Goal: Check status: Check status

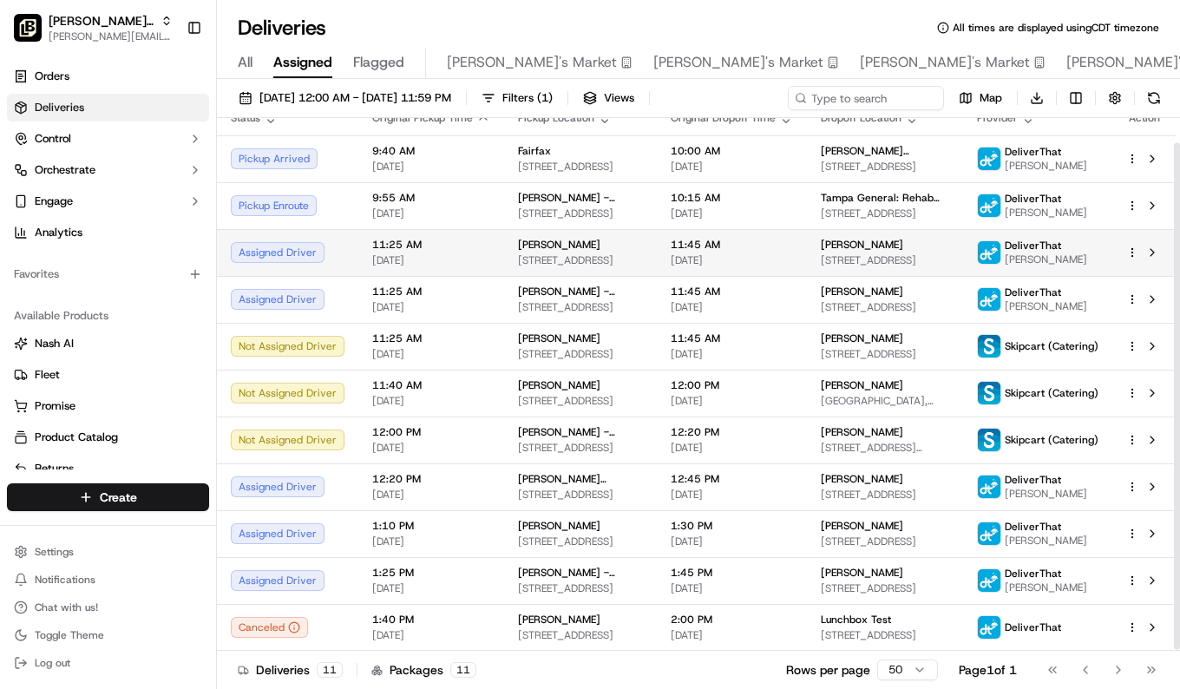
scroll to position [26, 0]
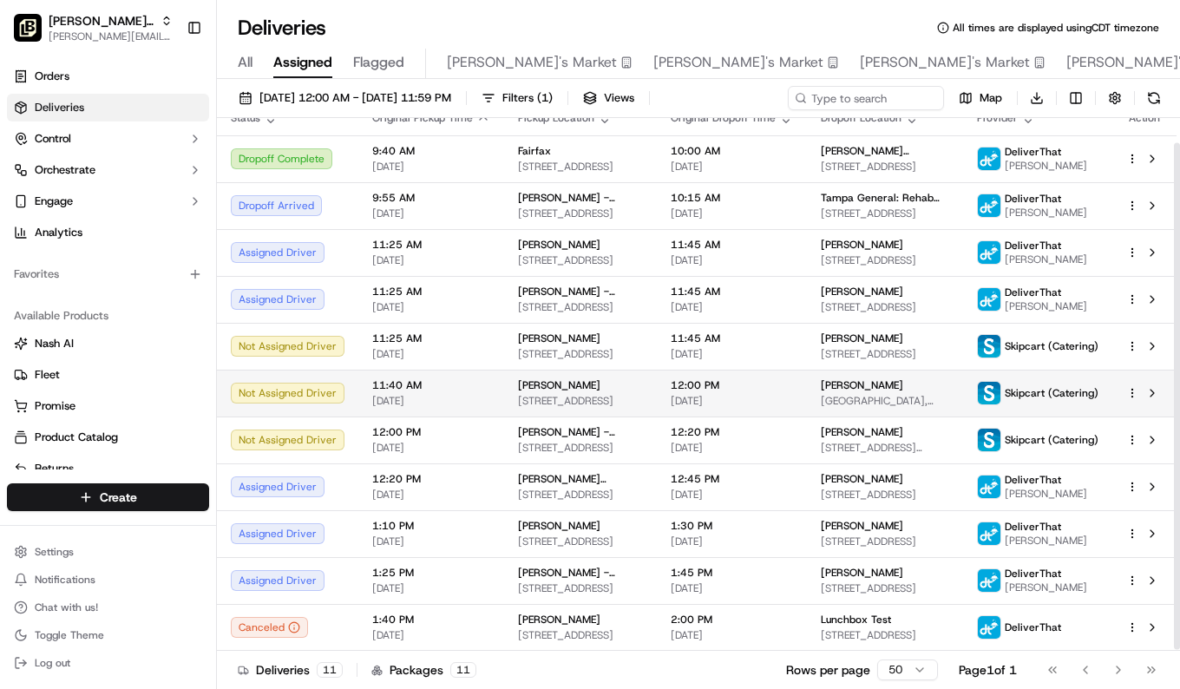
drag, startPoint x: 524, startPoint y: 360, endPoint x: 539, endPoint y: 392, distance: 35.3
click at [539, 392] on tbody "Dropoff Complete 9:40 AM [DATE] Fairfax [STREET_ADDRESS] 10:00 AM [DATE] [PERSO…" at bounding box center [697, 392] width 960 height 515
click at [404, 384] on div "11:40 AM [DATE]" at bounding box center [431, 393] width 118 height 30
click at [1154, 383] on button at bounding box center [1152, 393] width 21 height 21
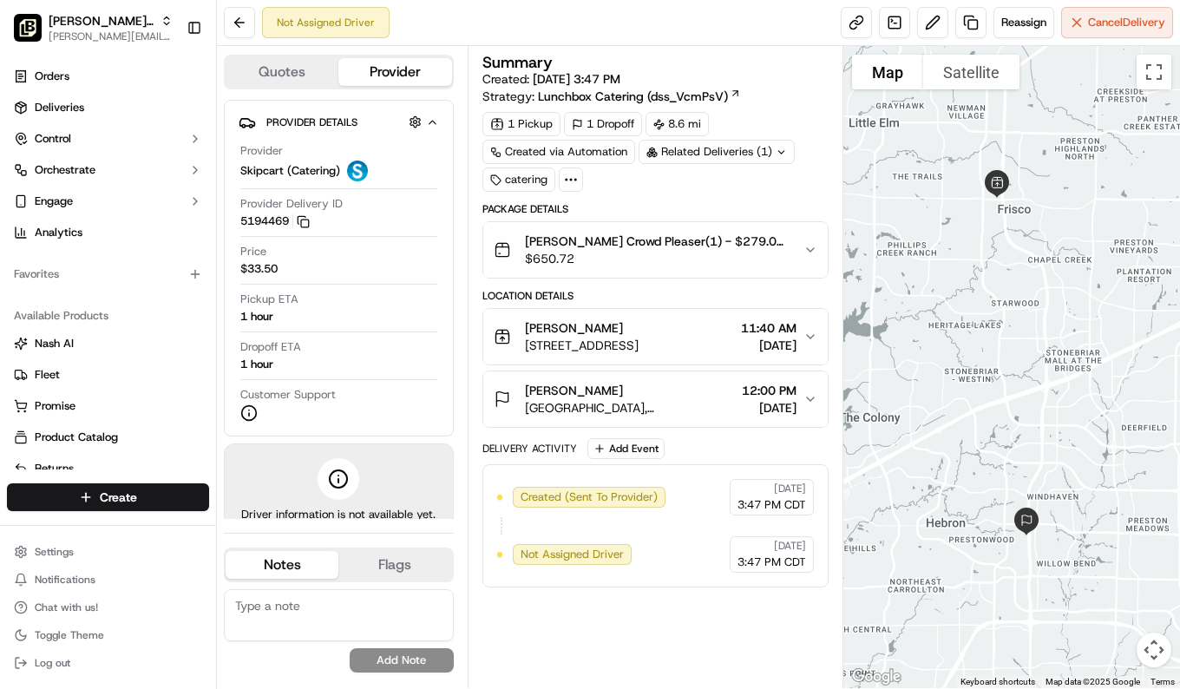
click at [639, 347] on span "[STREET_ADDRESS]" at bounding box center [582, 345] width 114 height 17
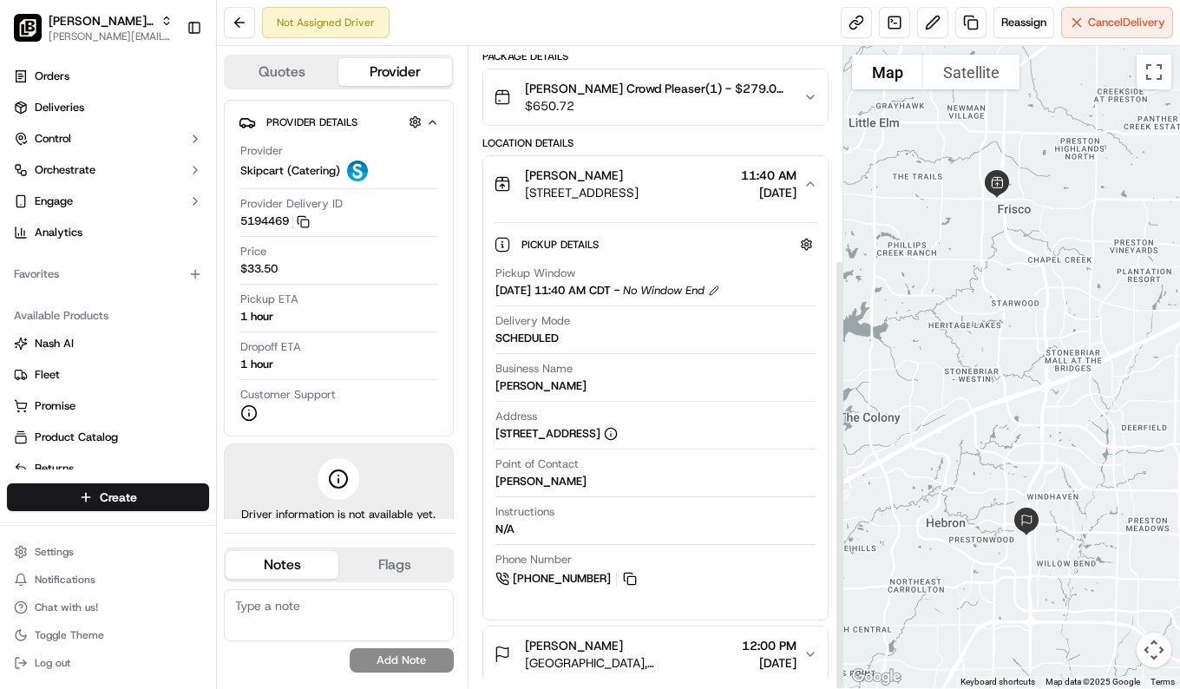
scroll to position [316, 0]
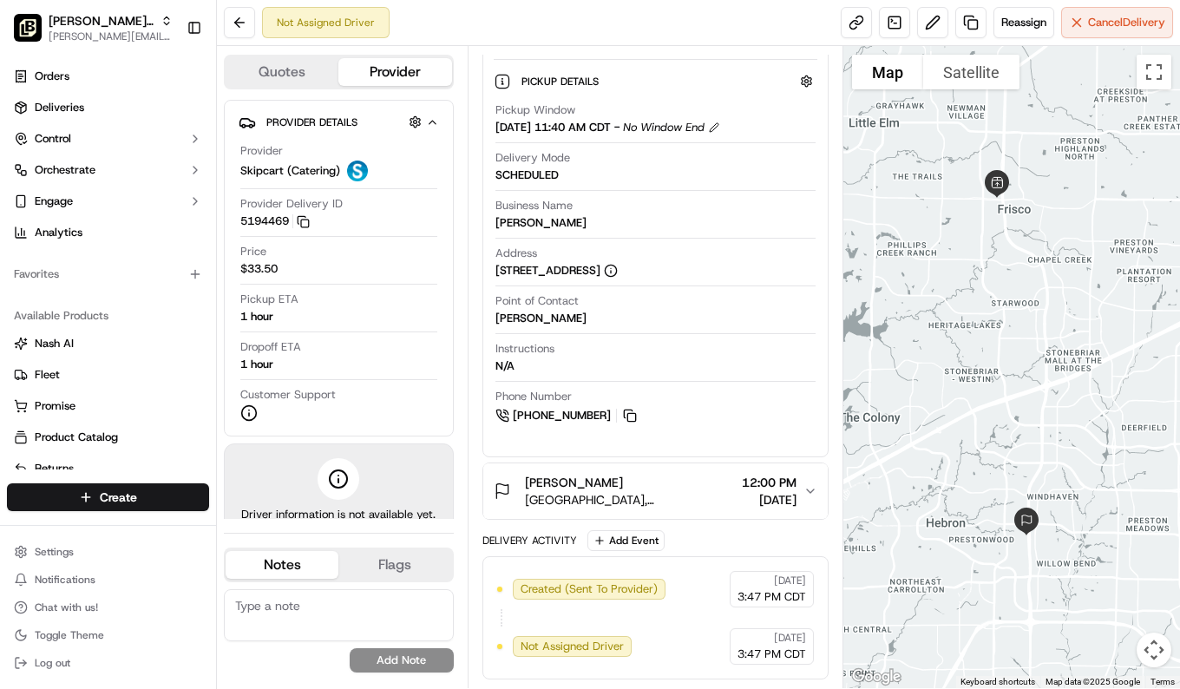
click at [653, 495] on span "[GEOGRAPHIC_DATA], [STREET_ADDRESS]" at bounding box center [630, 499] width 210 height 17
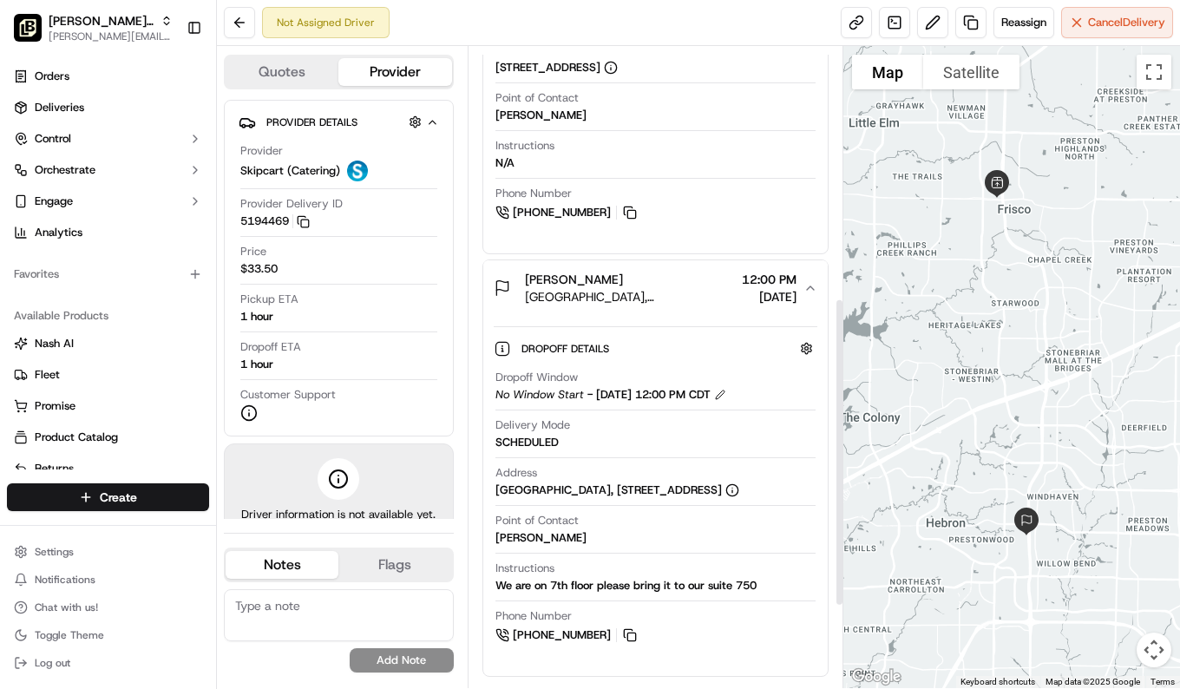
scroll to position [521, 0]
